Goal: Task Accomplishment & Management: Manage account settings

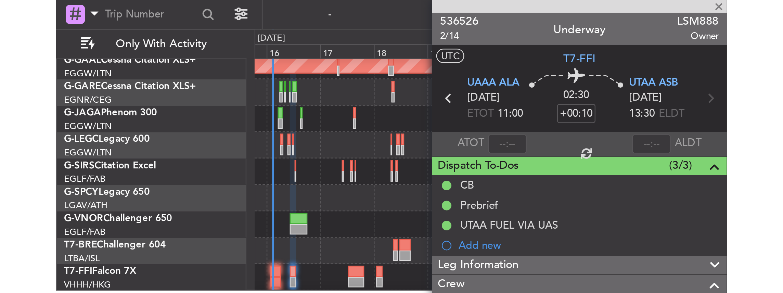
scroll to position [37, 0]
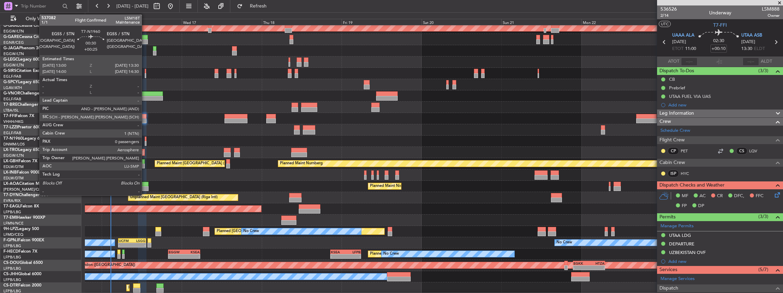
click at [145, 128] on div at bounding box center [146, 143] width 2 height 5
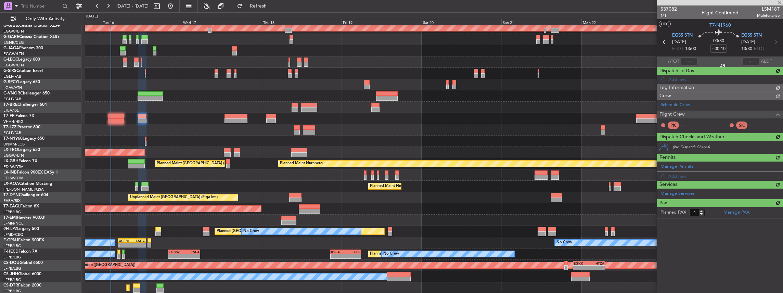
type input "+00:25"
type input "0"
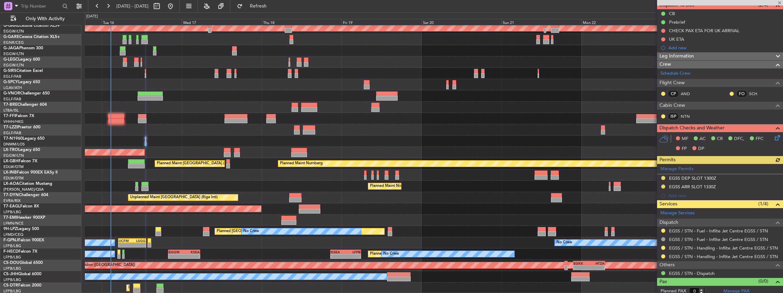
scroll to position [68, 0]
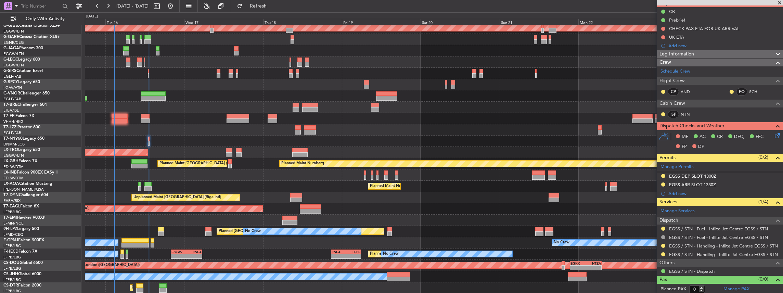
click at [269, 128] on div "Planned Maint [GEOGRAPHIC_DATA] ([GEOGRAPHIC_DATA])" at bounding box center [434, 174] width 698 height 11
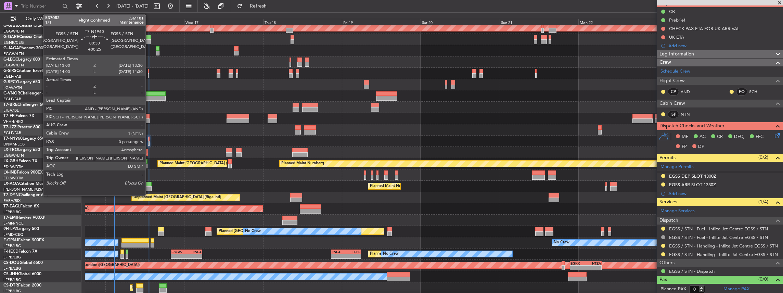
click at [149, 128] on div at bounding box center [149, 143] width 2 height 5
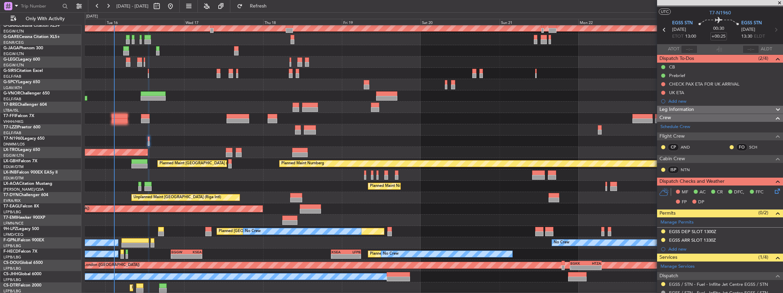
scroll to position [0, 0]
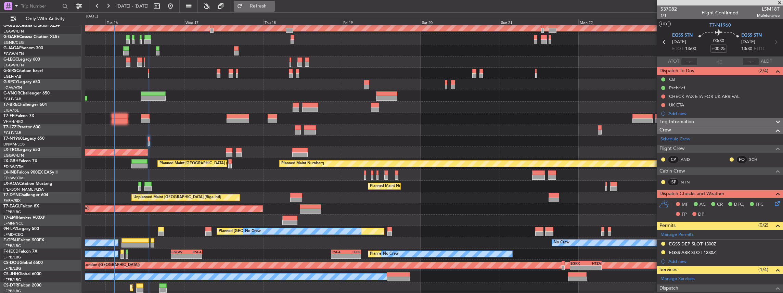
click at [273, 7] on span "Refresh" at bounding box center [258, 6] width 29 height 5
click at [290, 128] on icon at bounding box center [775, 202] width 5 height 5
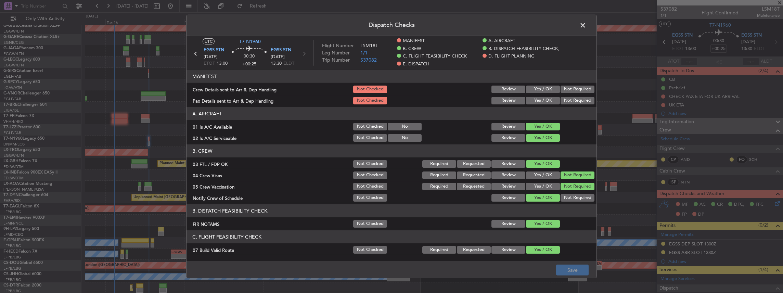
drag, startPoint x: 540, startPoint y: 87, endPoint x: 540, endPoint y: 101, distance: 14.0
click at [290, 89] on button "Yes / OK" at bounding box center [543, 90] width 34 height 8
click at [290, 103] on button "Yes / OK" at bounding box center [543, 101] width 34 height 8
click at [290, 128] on button "Save" at bounding box center [572, 270] width 33 height 11
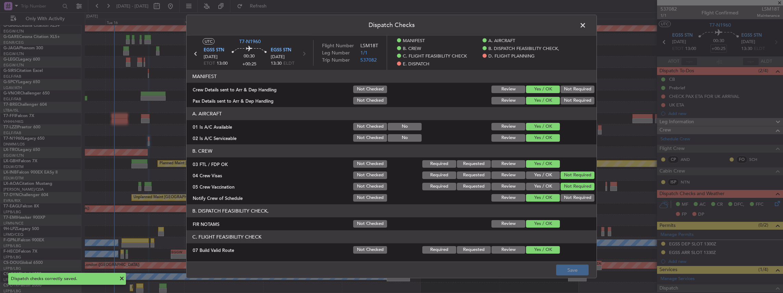
click at [290, 24] on span at bounding box center [586, 27] width 0 height 14
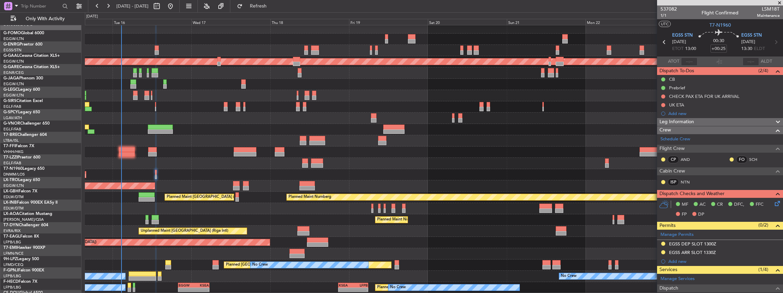
scroll to position [2, 0]
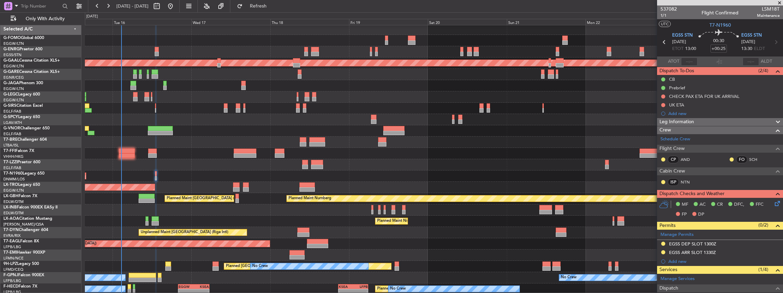
click at [182, 128] on div at bounding box center [434, 164] width 698 height 11
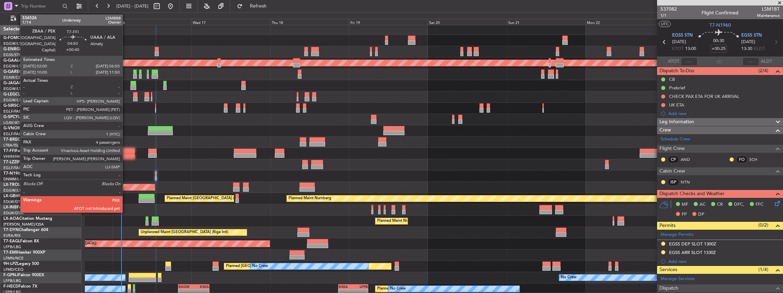
click at [126, 128] on div at bounding box center [127, 155] width 16 height 5
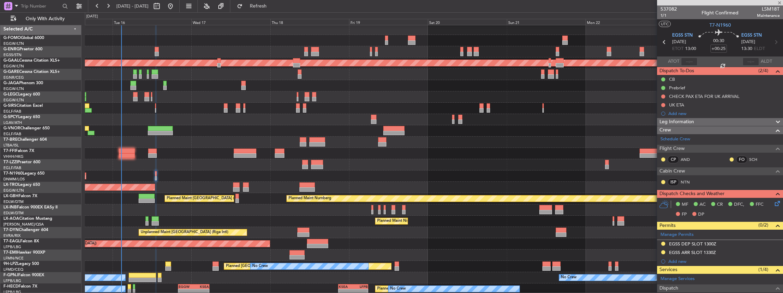
type input "+00:40"
type input "4"
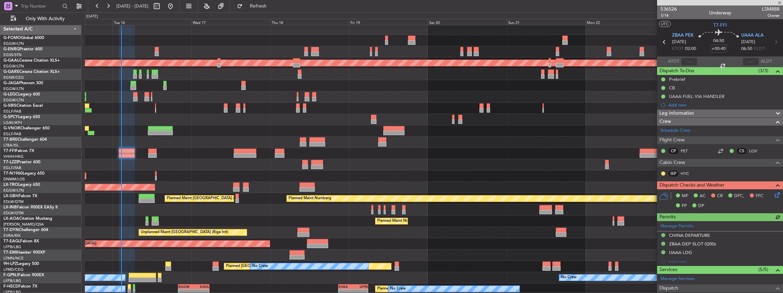
click at [290, 62] on div at bounding box center [689, 61] width 16 height 8
click at [290, 61] on input "text" at bounding box center [689, 61] width 16 height 8
type input "02:41"
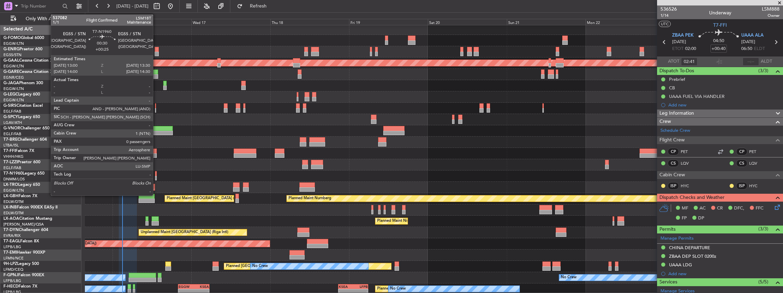
click at [155, 128] on div at bounding box center [156, 178] width 2 height 5
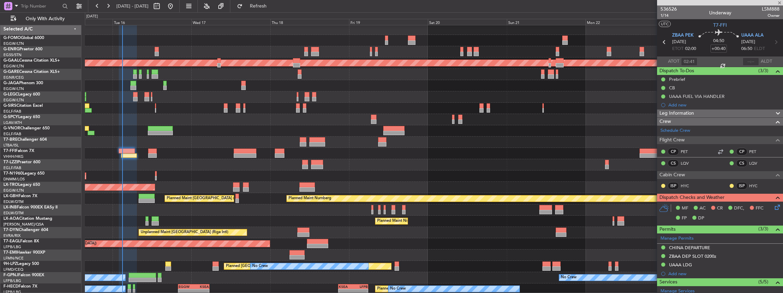
type input "+00:25"
type input "0"
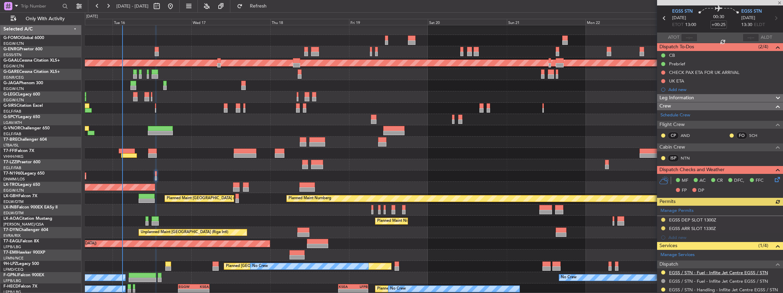
scroll to position [68, 0]
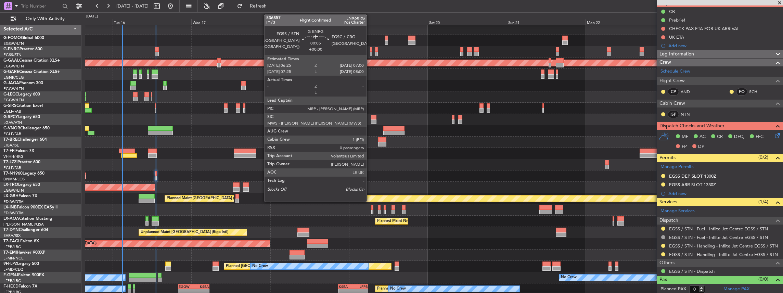
click at [290, 55] on div at bounding box center [371, 54] width 2 height 5
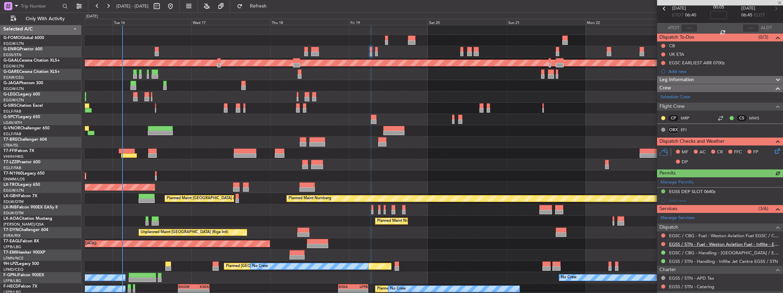
scroll to position [91, 0]
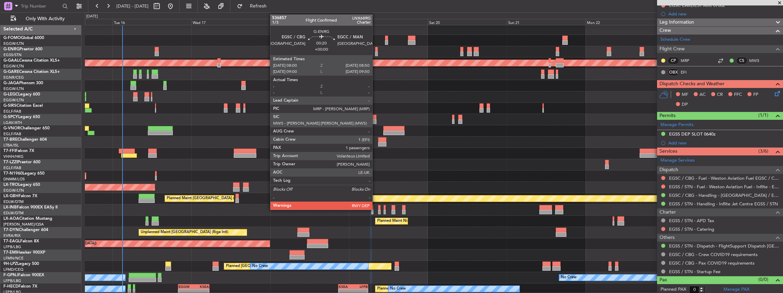
click at [290, 51] on div at bounding box center [376, 49] width 3 height 5
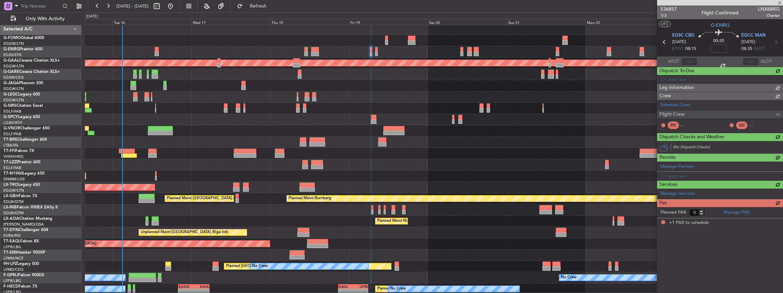
type input "1"
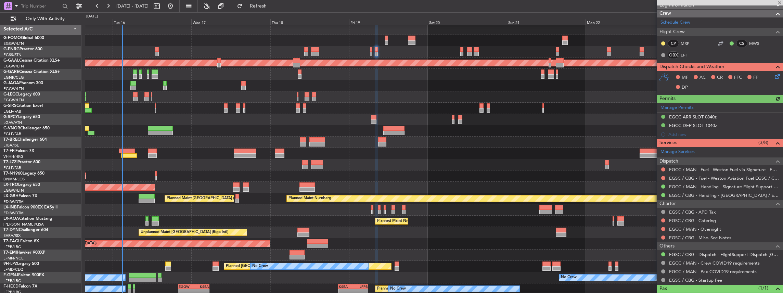
scroll to position [132, 0]
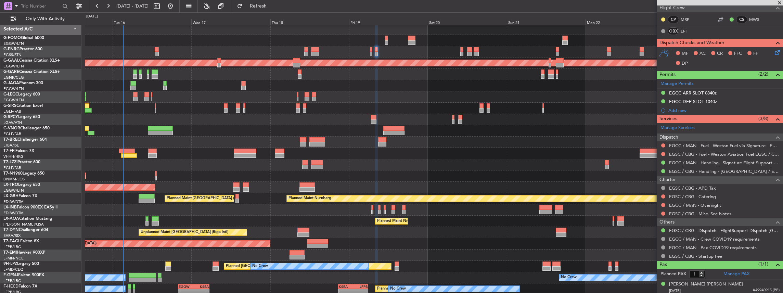
click at [290, 128] on div at bounding box center [434, 153] width 698 height 11
